Goal: Check status: Check status

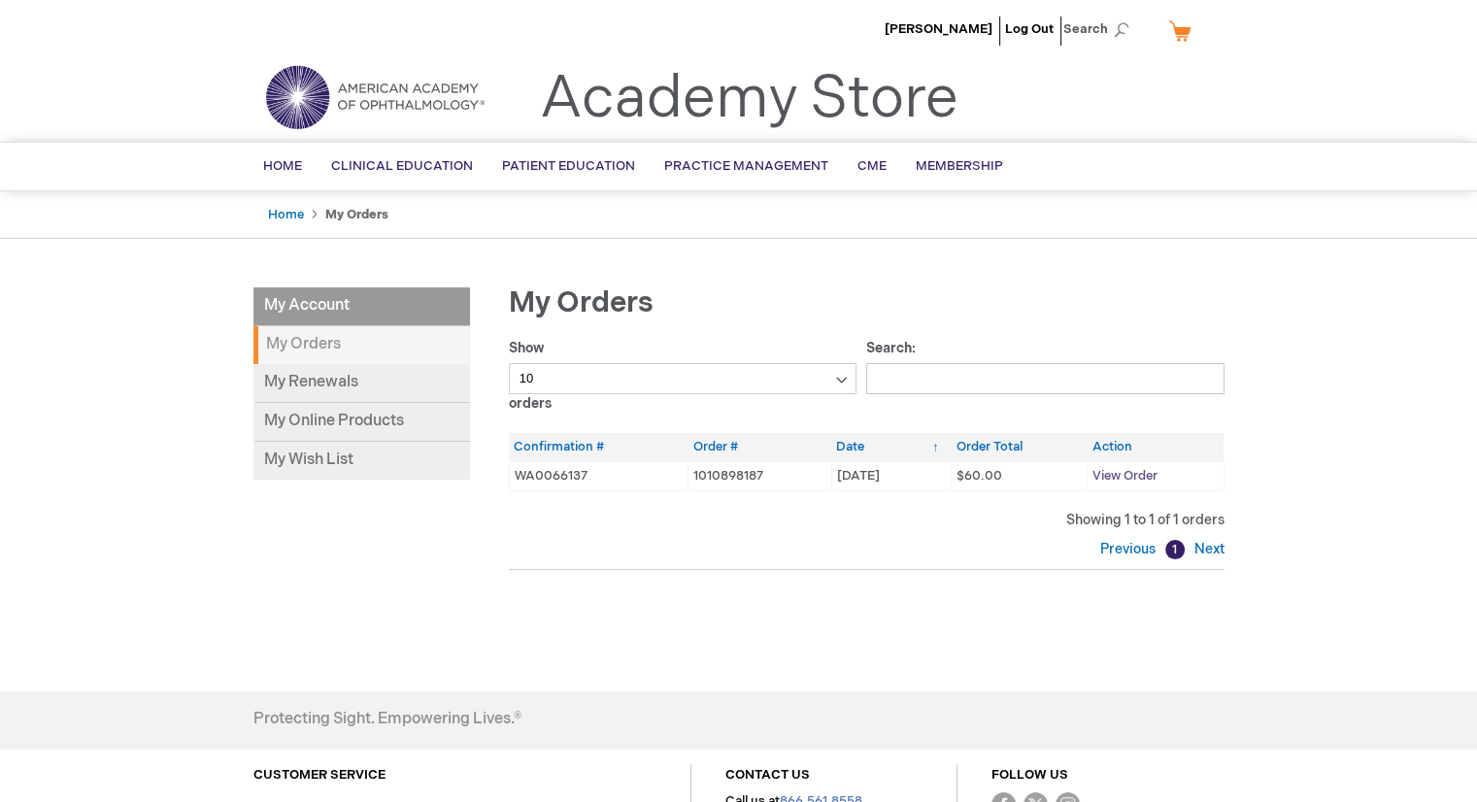
click at [1127, 481] on span "View Order" at bounding box center [1124, 476] width 65 height 16
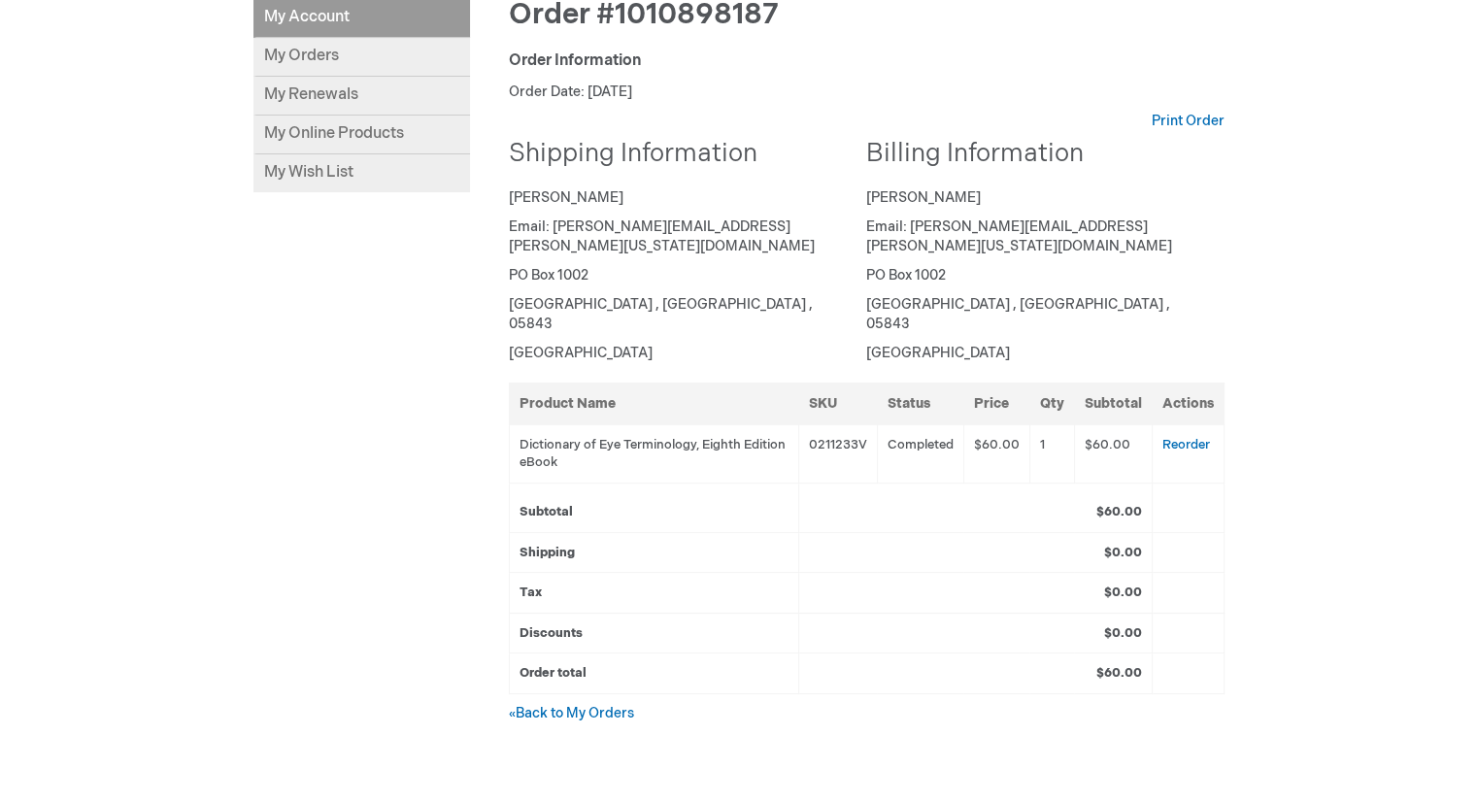
scroll to position [194, 0]
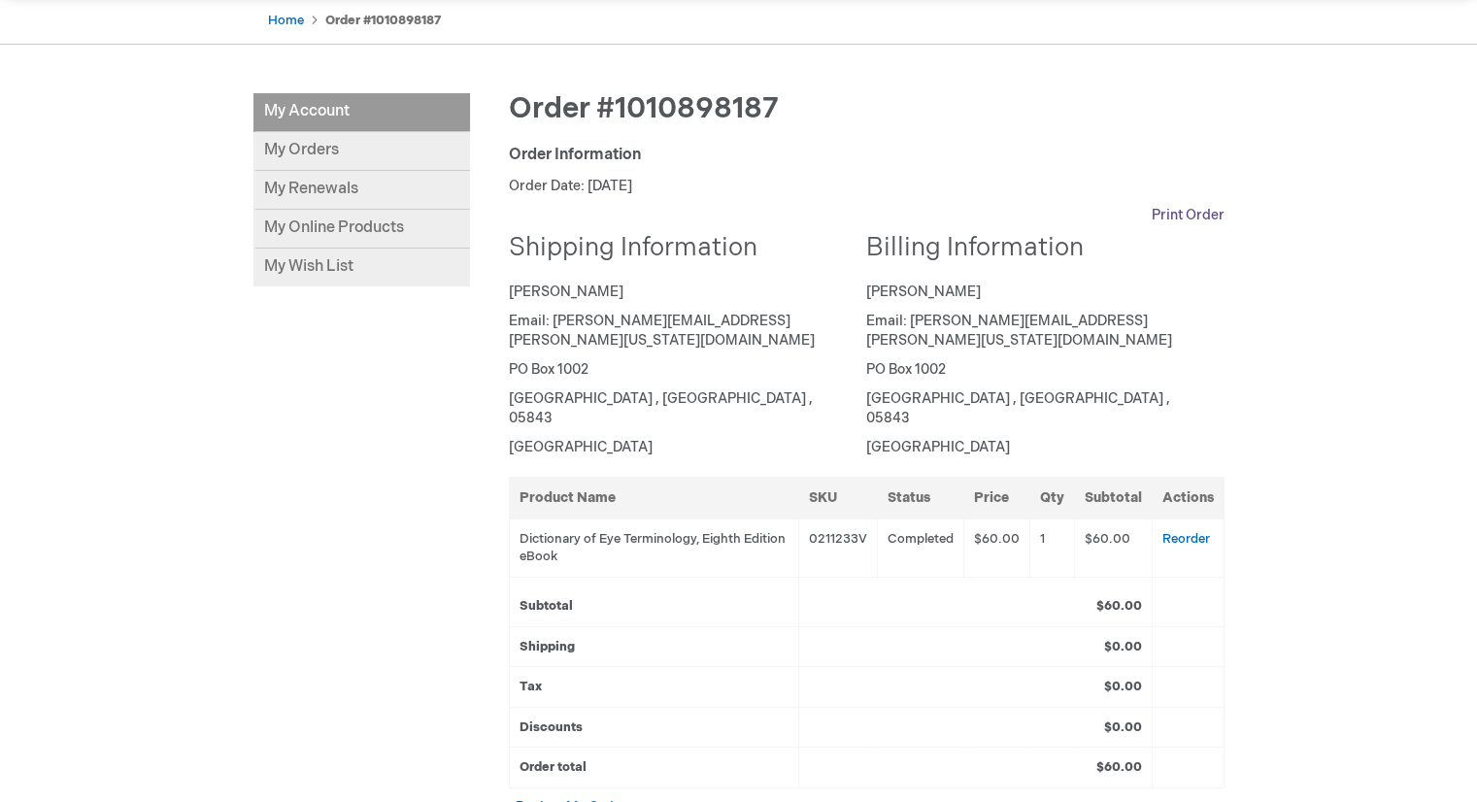
click at [1173, 215] on link "Print Order" at bounding box center [1188, 215] width 73 height 19
click at [359, 154] on link "My Orders" at bounding box center [361, 151] width 217 height 39
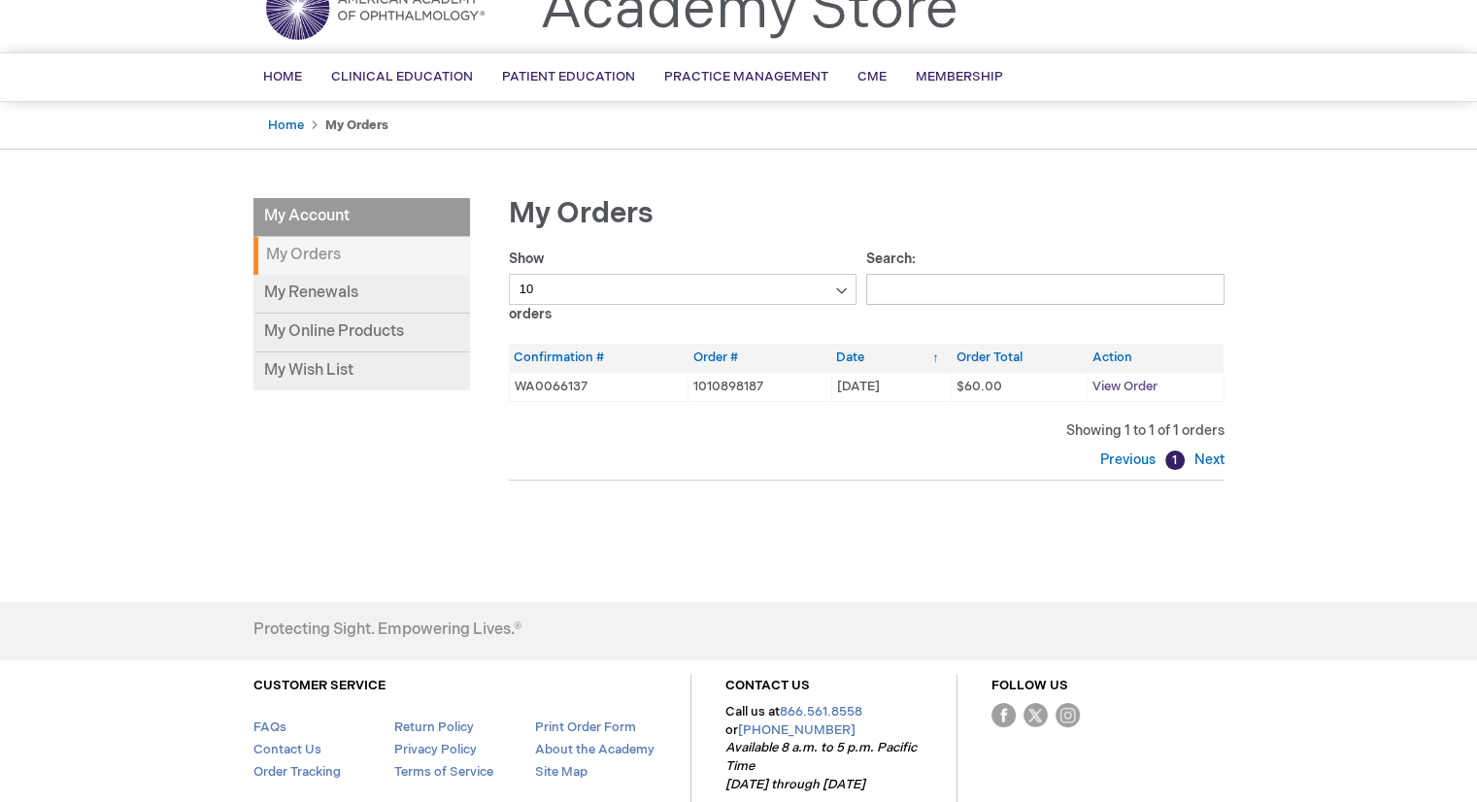
scroll to position [2, 0]
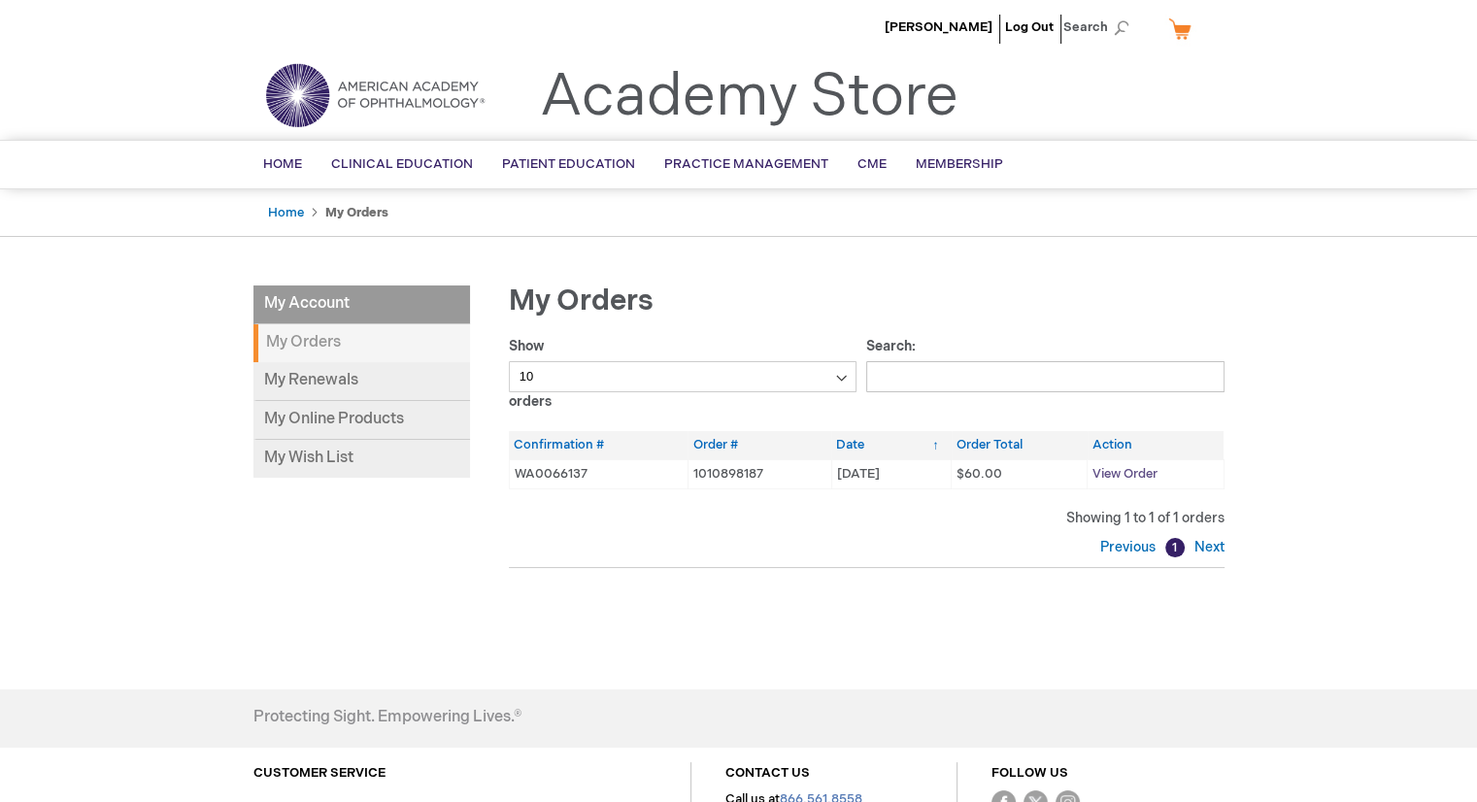
click at [1128, 471] on span "View Order" at bounding box center [1124, 474] width 65 height 16
